Goal: Check status

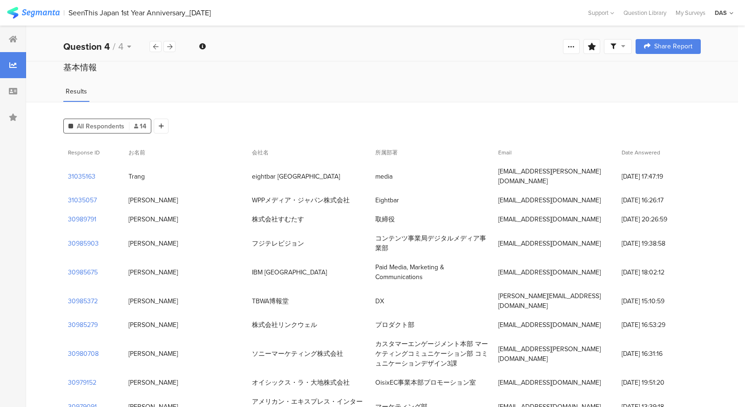
scroll to position [96, 0]
